Goal: Check status: Check status

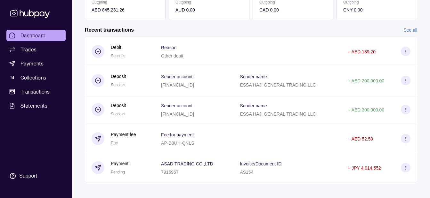
scroll to position [142, 0]
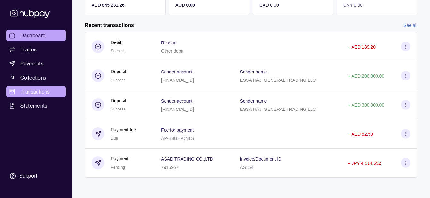
click at [50, 90] on span "Transactions" at bounding box center [34, 92] width 29 height 8
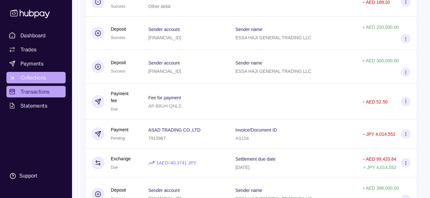
scroll to position [64, 0]
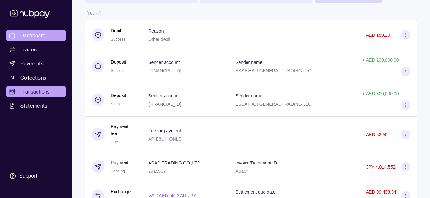
click at [41, 35] on span "Dashboard" at bounding box center [32, 36] width 25 height 8
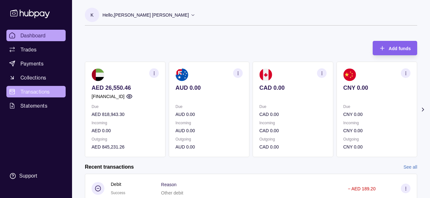
click at [40, 92] on span "Transactions" at bounding box center [34, 92] width 29 height 8
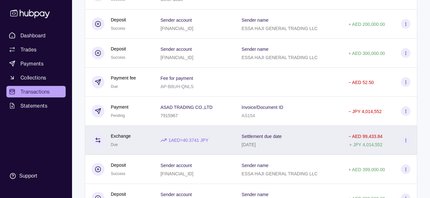
scroll to position [64, 0]
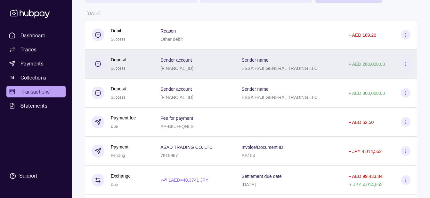
click at [265, 71] on div "ESSA HAJI GENERAL TRADING LLC" at bounding box center [280, 68] width 76 height 8
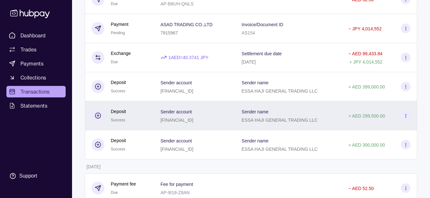
scroll to position [192, 0]
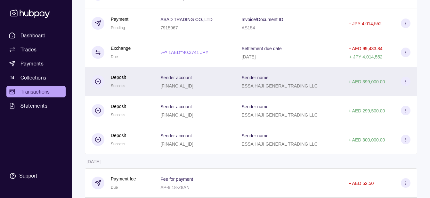
click at [206, 91] on div "Sender account [FINANCIAL_ID]" at bounding box center [194, 81] width 81 height 29
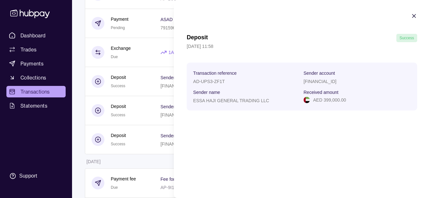
click at [153, 101] on html "Dashboard Trades Payments Collections Transactions Statements Support K Hello, …" at bounding box center [215, 162] width 430 height 709
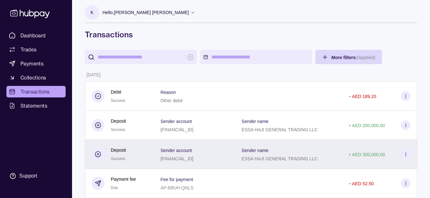
scroll to position [0, 0]
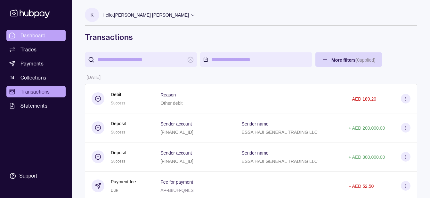
click at [42, 35] on span "Dashboard" at bounding box center [32, 36] width 25 height 8
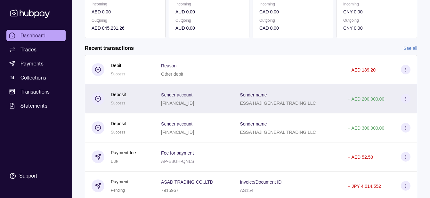
scroll to position [142, 0]
